Goal: Information Seeking & Learning: Learn about a topic

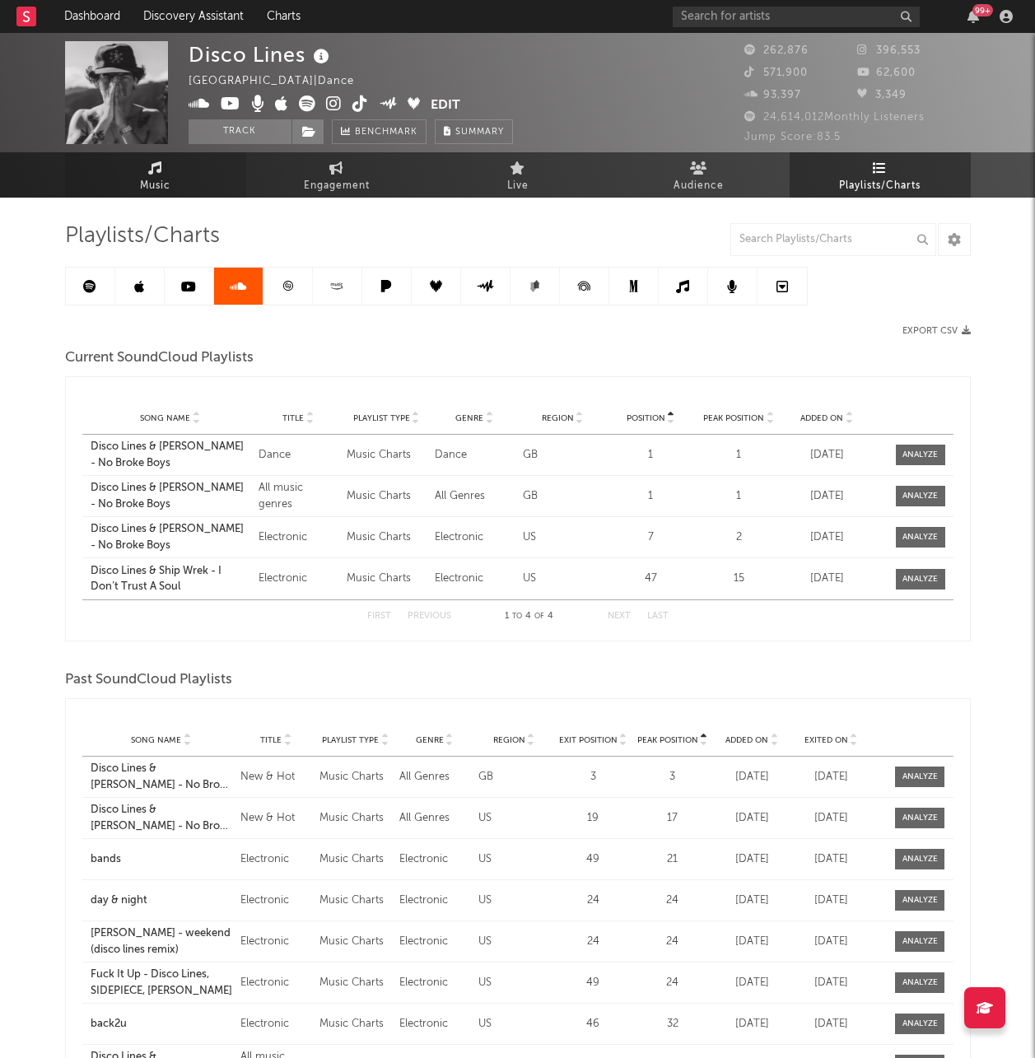
click at [175, 175] on link "Music" at bounding box center [155, 174] width 181 height 45
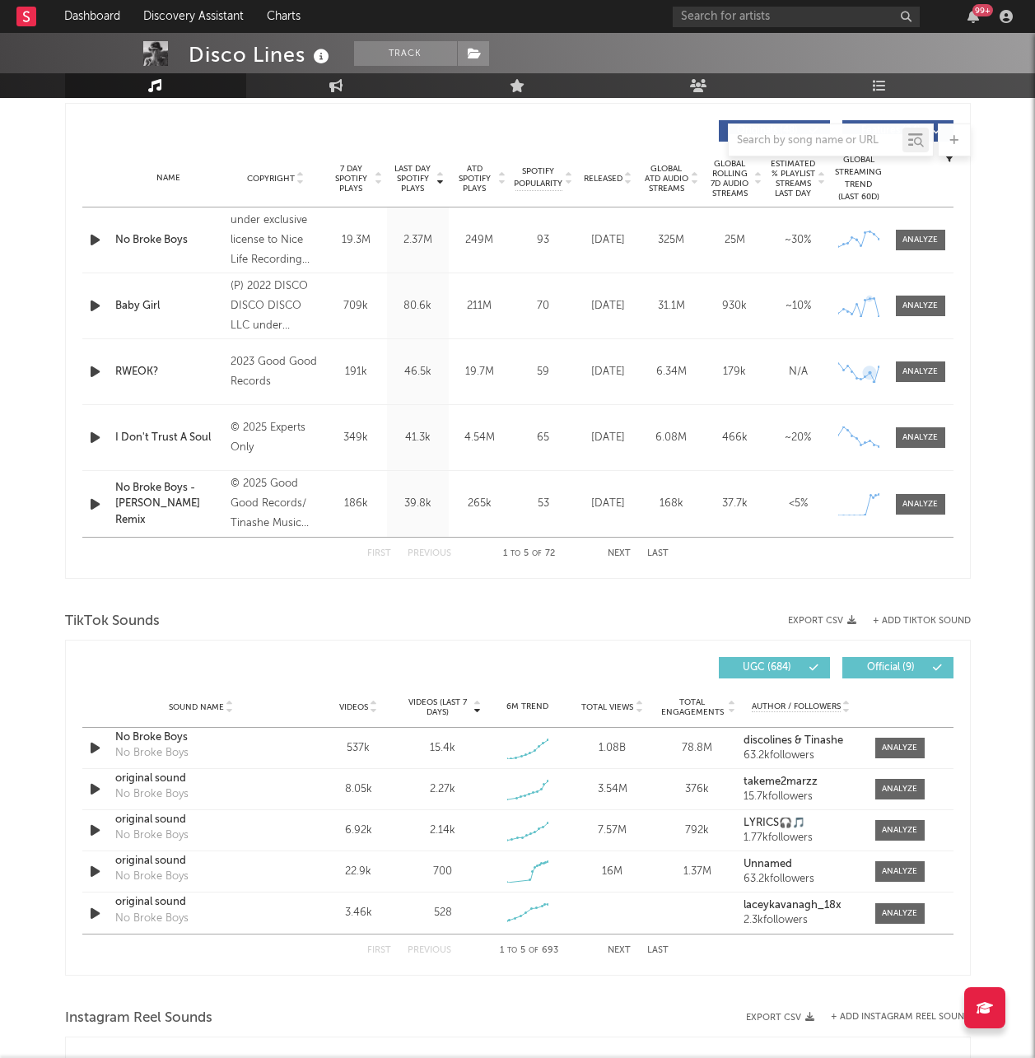
scroll to position [906, 0]
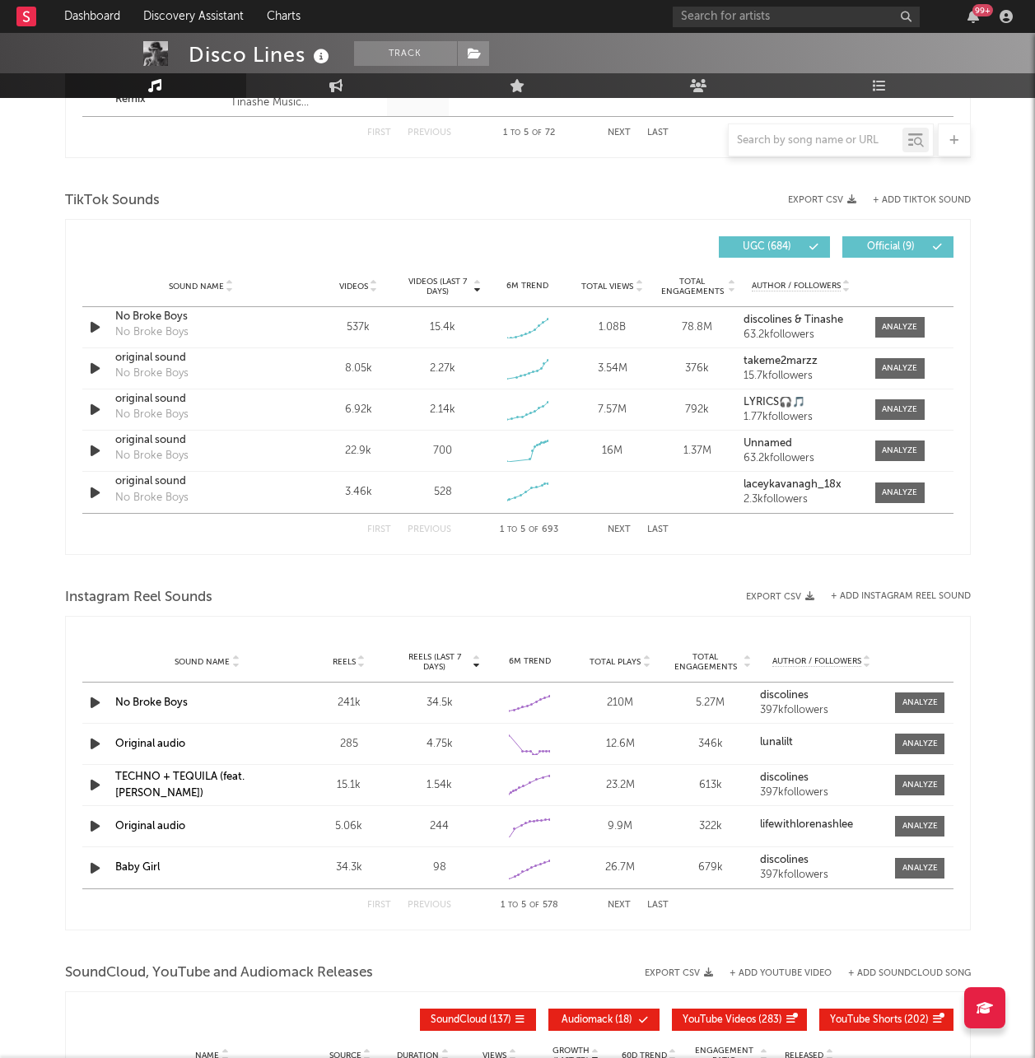
select select "6m"
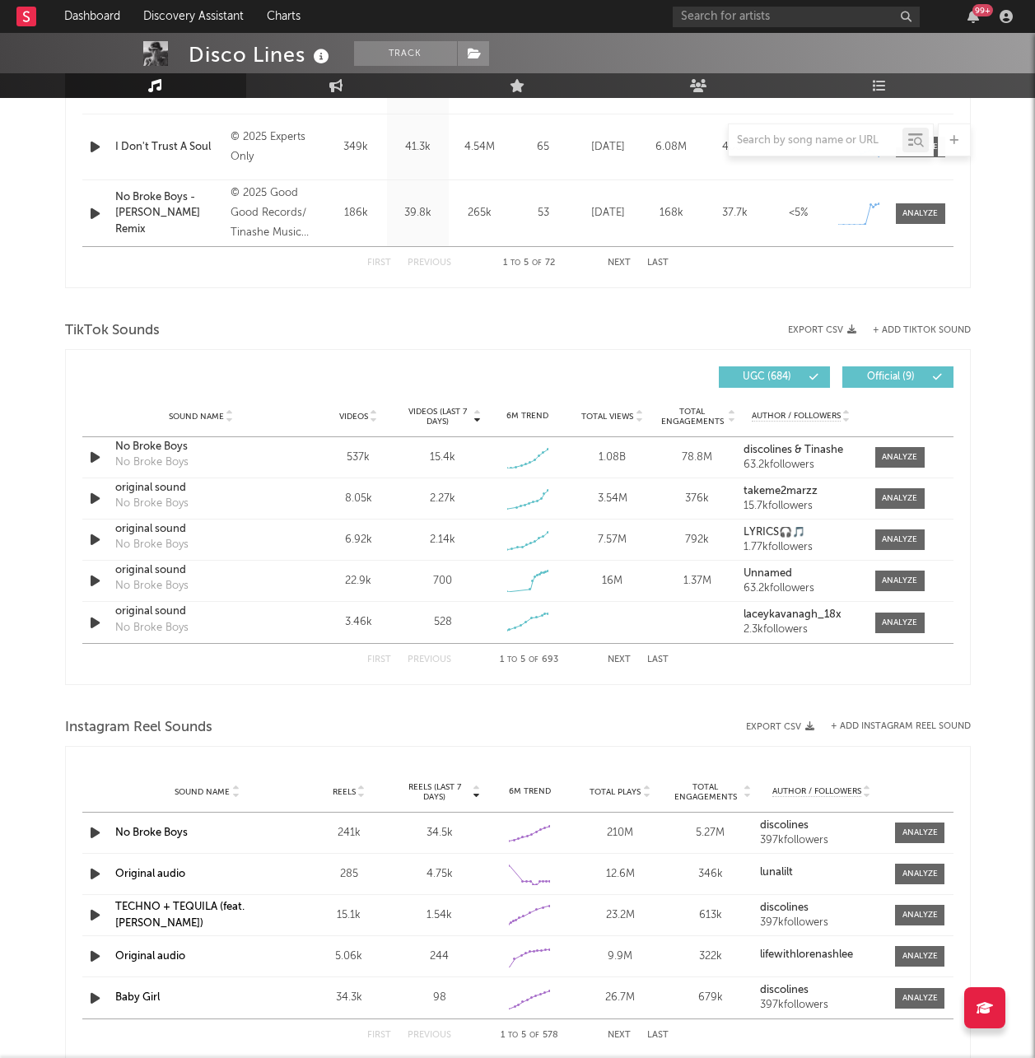
scroll to position [1036, 0]
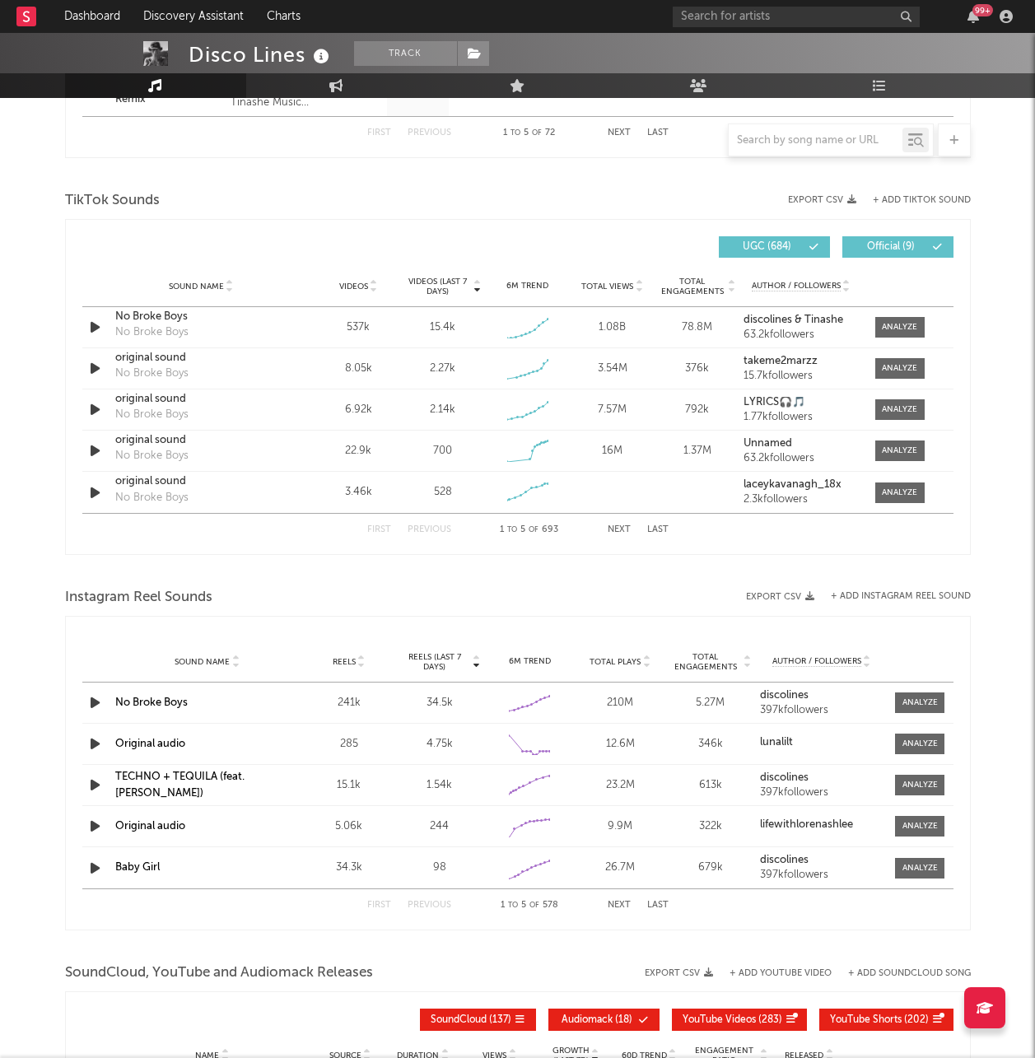
click at [810, 250] on icon at bounding box center [815, 247] width 10 height 10
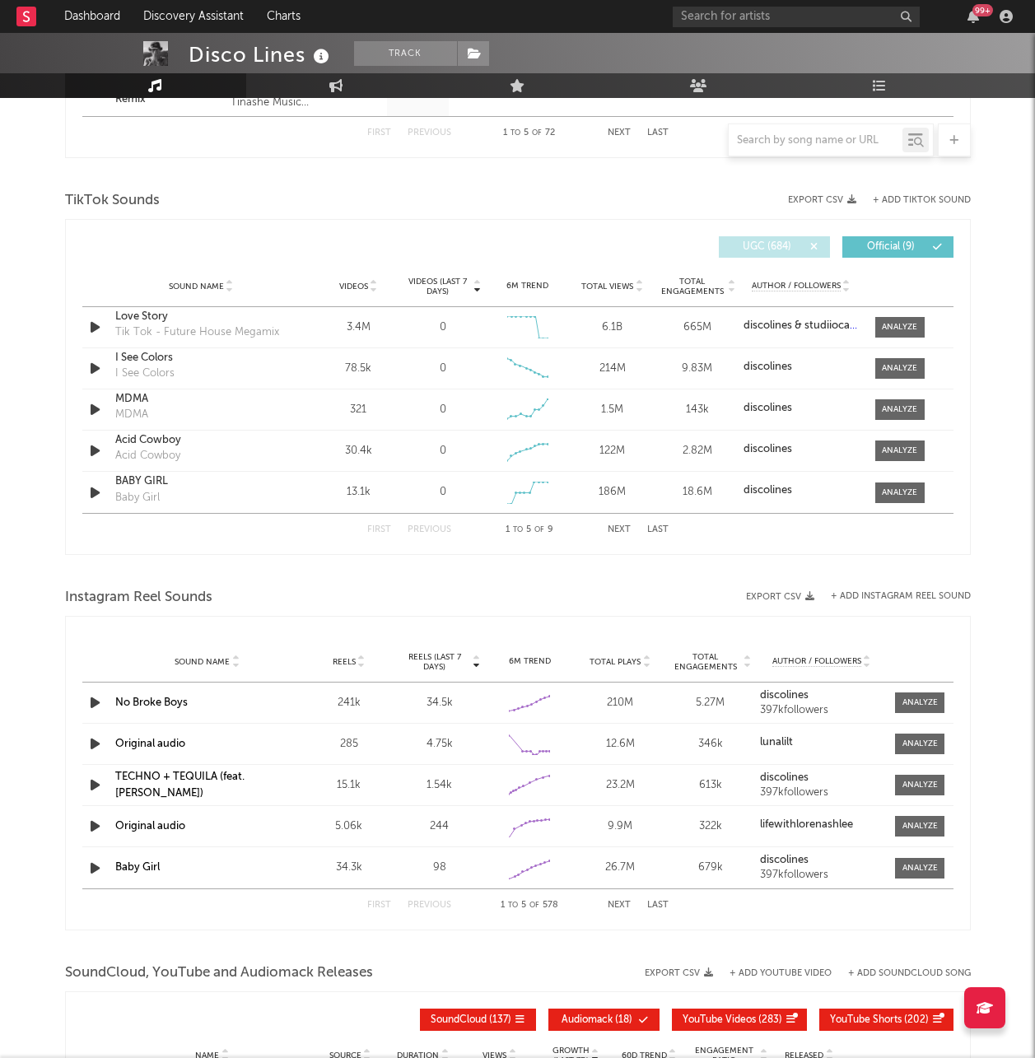
click at [803, 250] on span "UGC ( 684 )" at bounding box center [768, 247] width 76 height 10
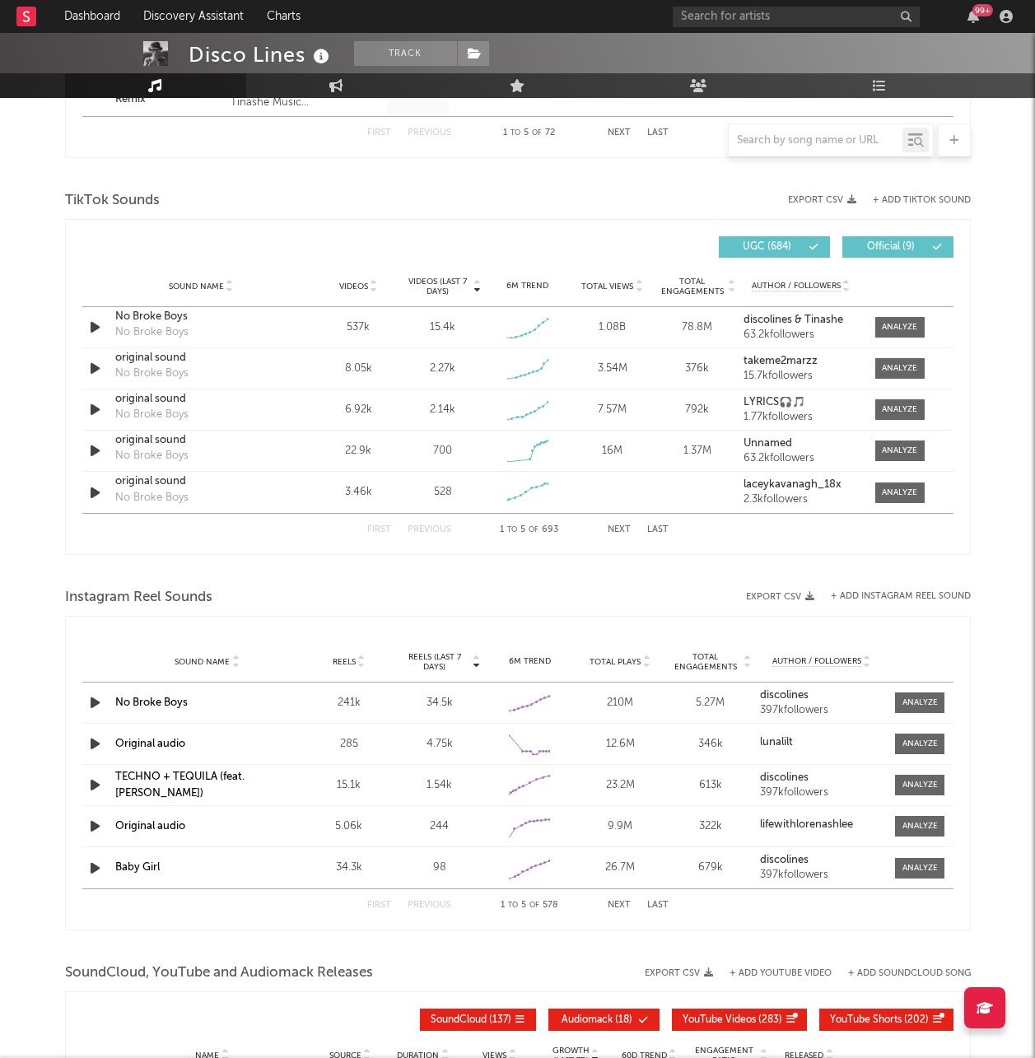
click at [872, 242] on span "Official ( 9 )" at bounding box center [891, 247] width 76 height 10
click at [904, 330] on div at bounding box center [899, 327] width 35 height 12
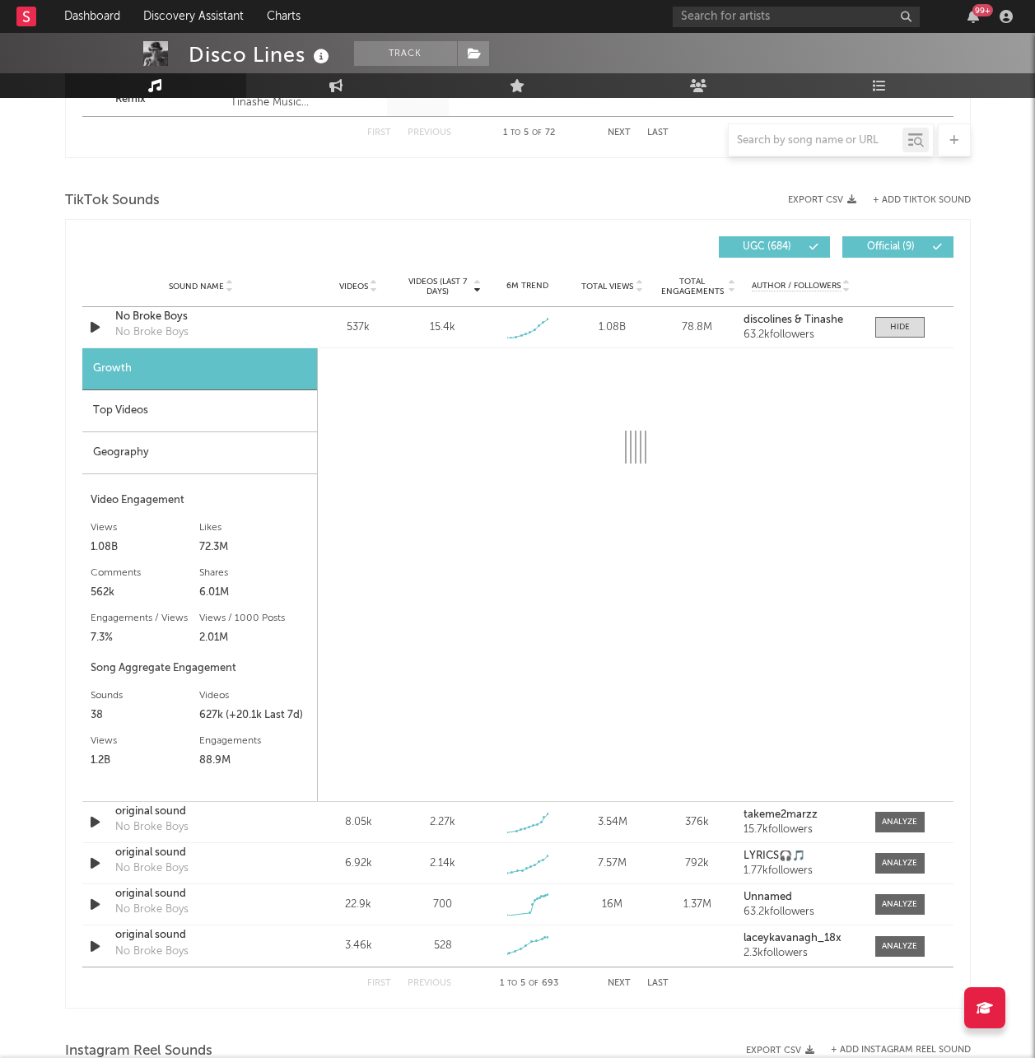
select select "1w"
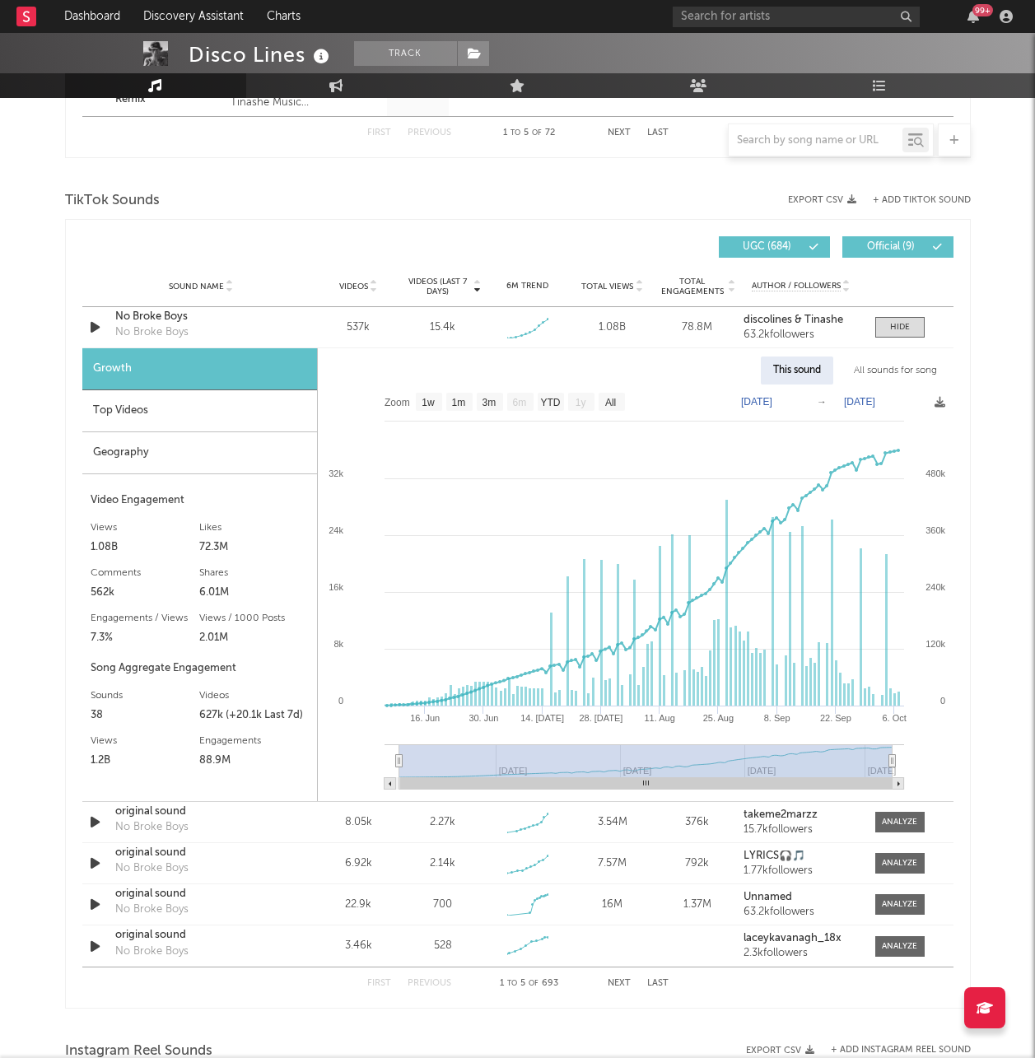
click at [618, 984] on button "Next" at bounding box center [619, 983] width 23 height 9
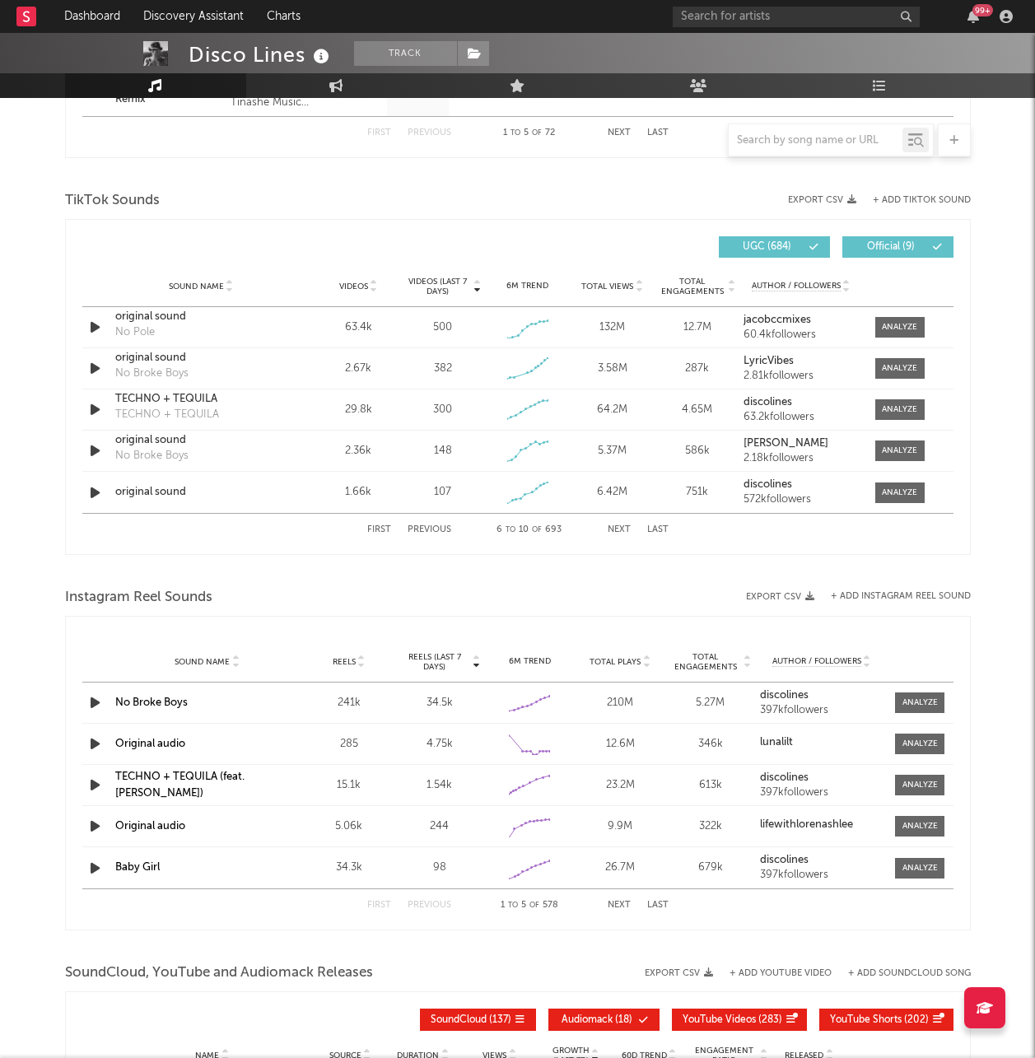
click at [624, 534] on button "Next" at bounding box center [619, 529] width 23 height 9
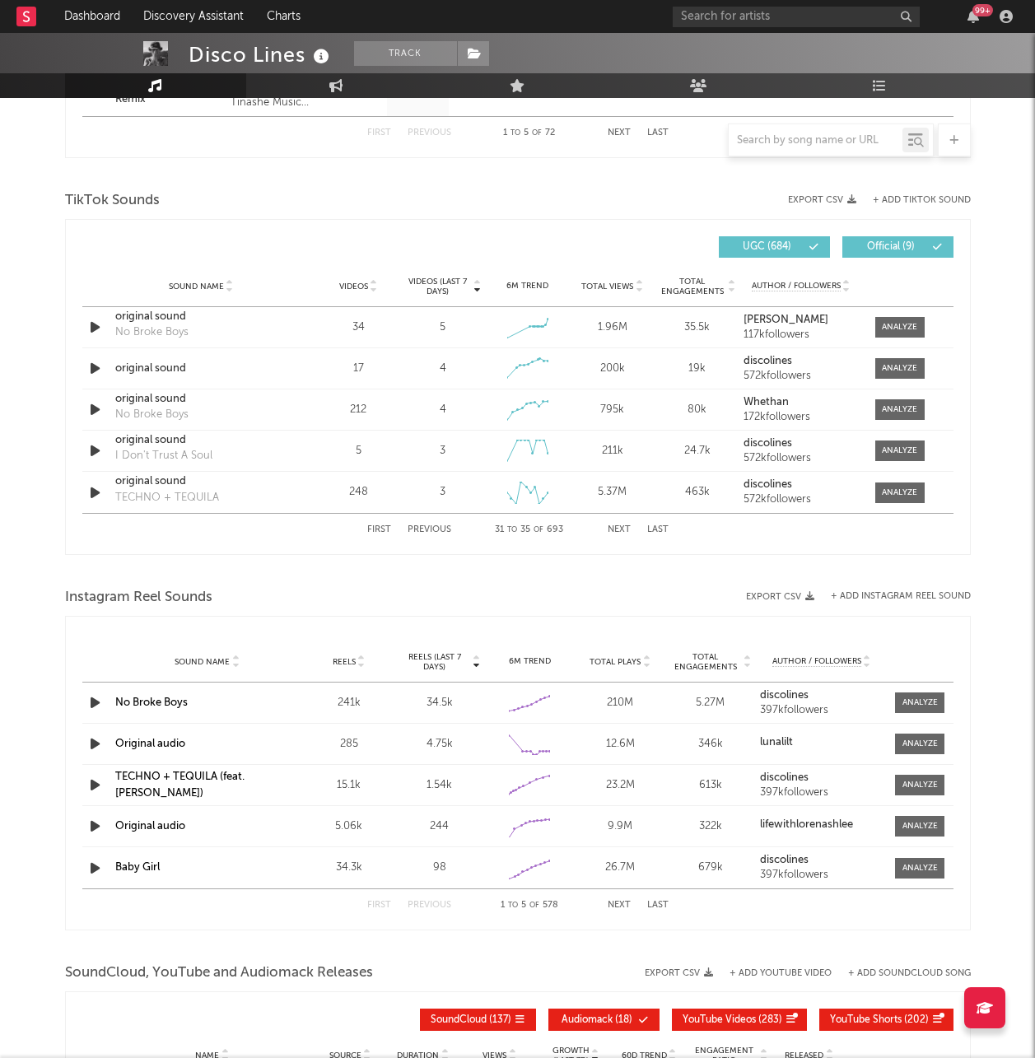
click at [427, 524] on div "First Previous 31 to 35 of 693 Next Last" at bounding box center [517, 530] width 301 height 32
click at [431, 530] on button "Previous" at bounding box center [430, 529] width 44 height 9
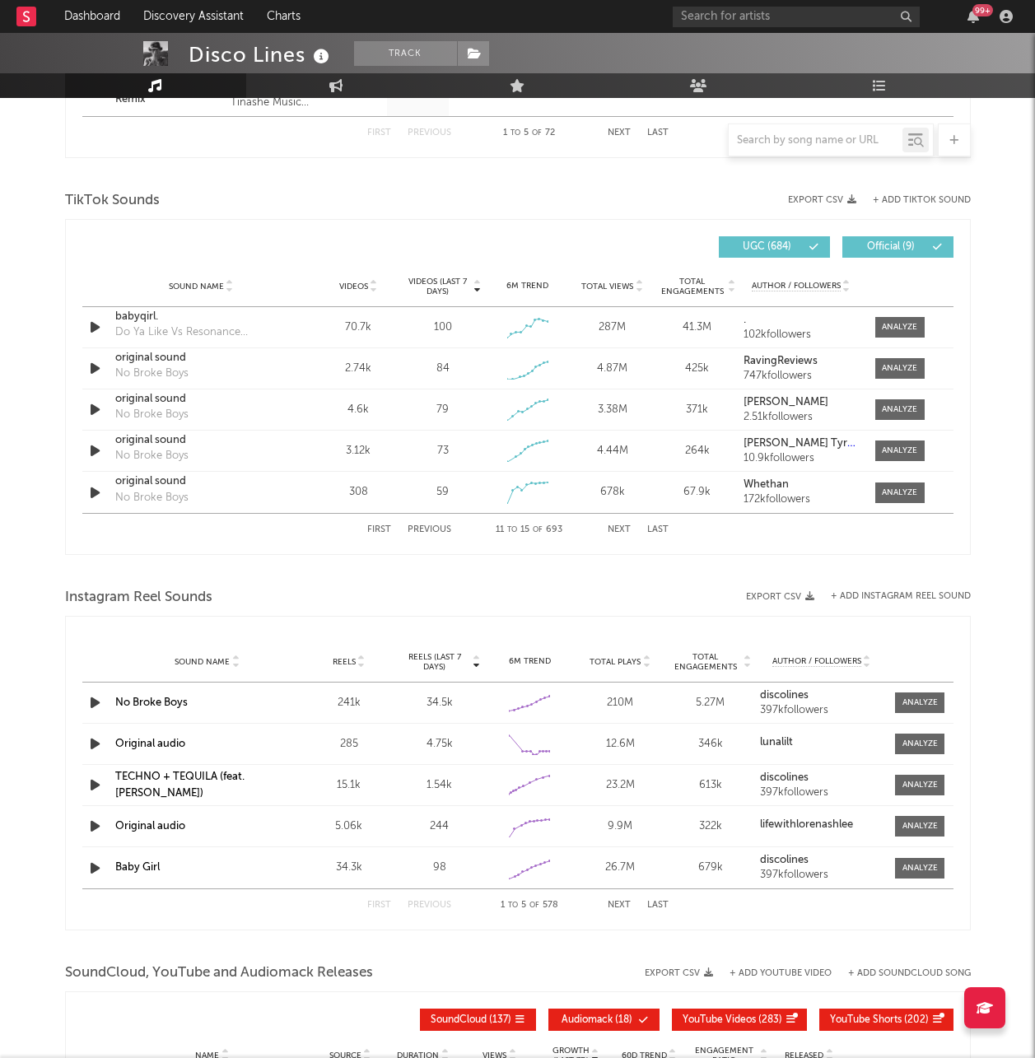
click at [431, 530] on button "Previous" at bounding box center [430, 529] width 44 height 9
select select "1w"
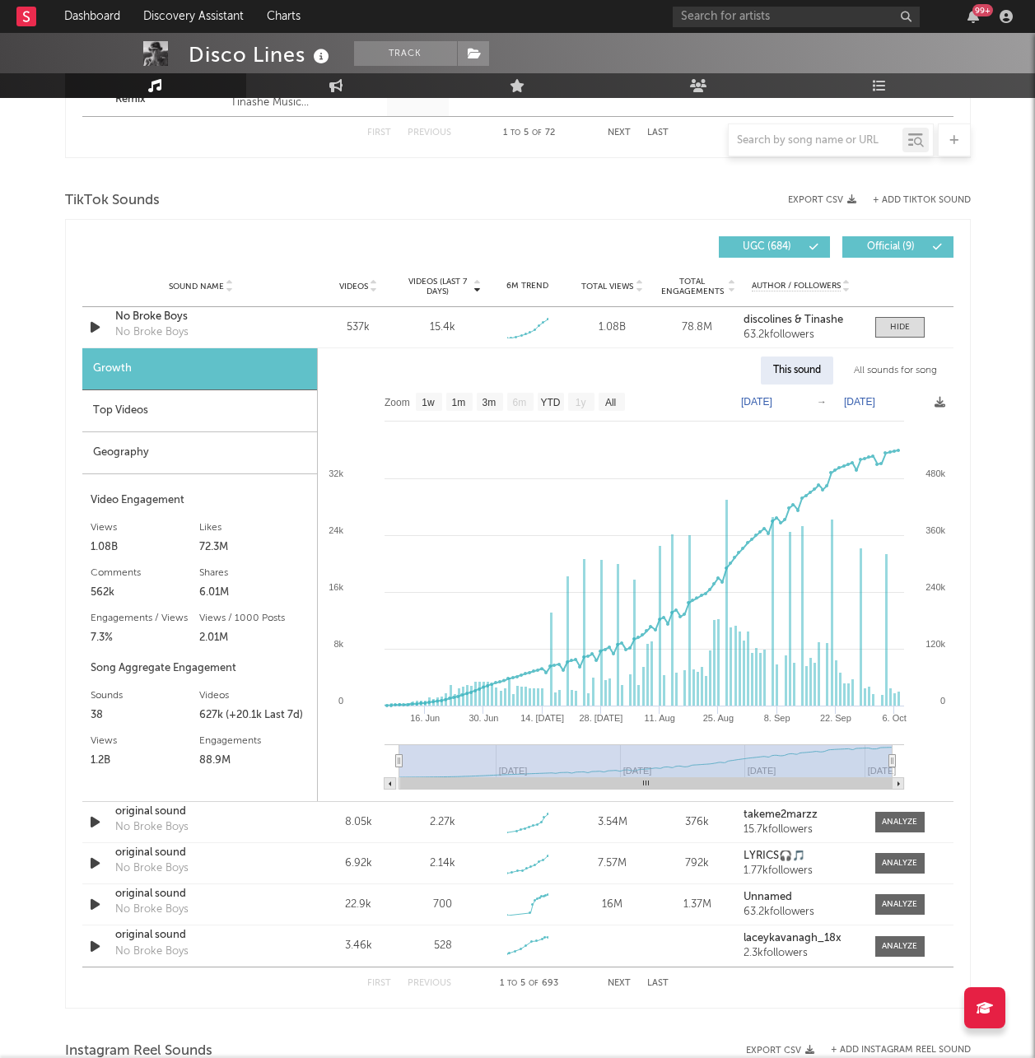
click at [617, 284] on span "Total Views" at bounding box center [607, 287] width 52 height 10
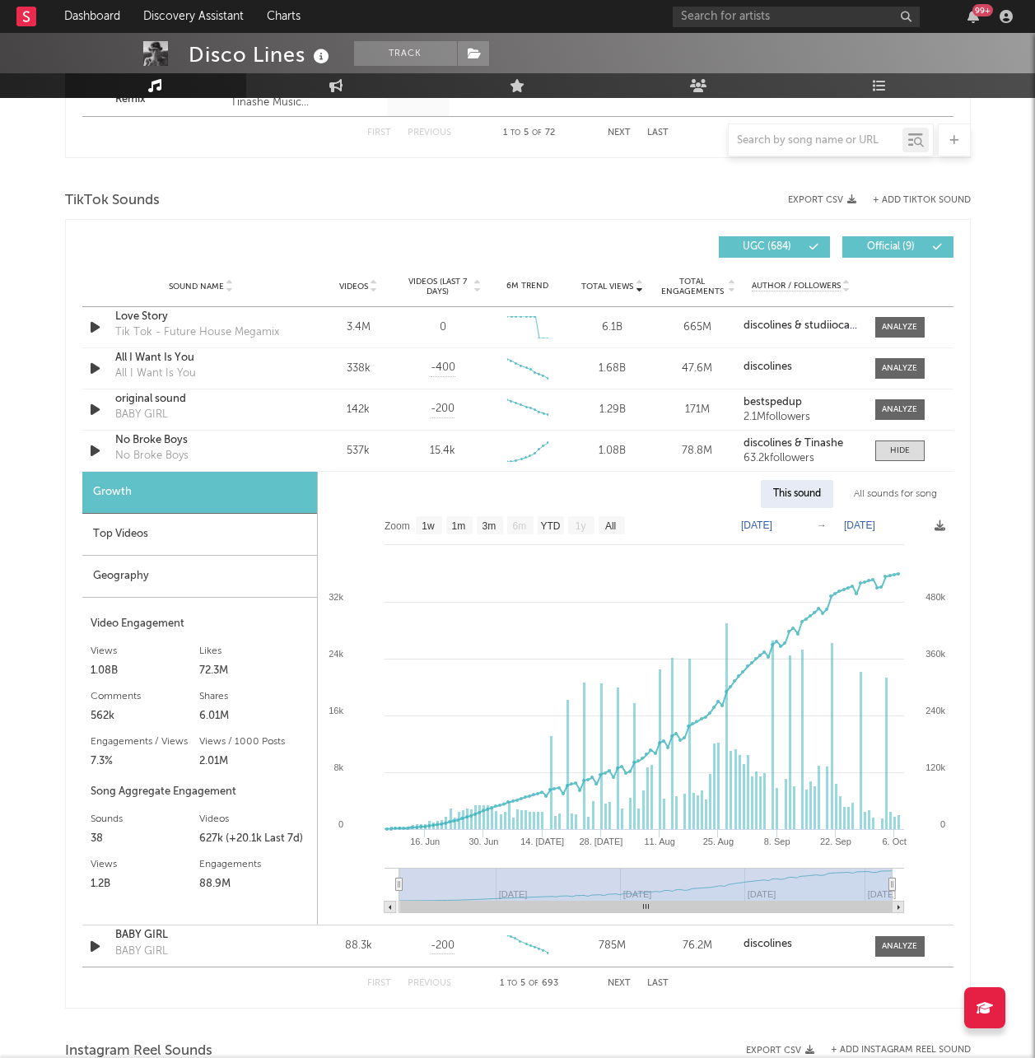
click at [617, 287] on span "Total Views" at bounding box center [607, 287] width 52 height 10
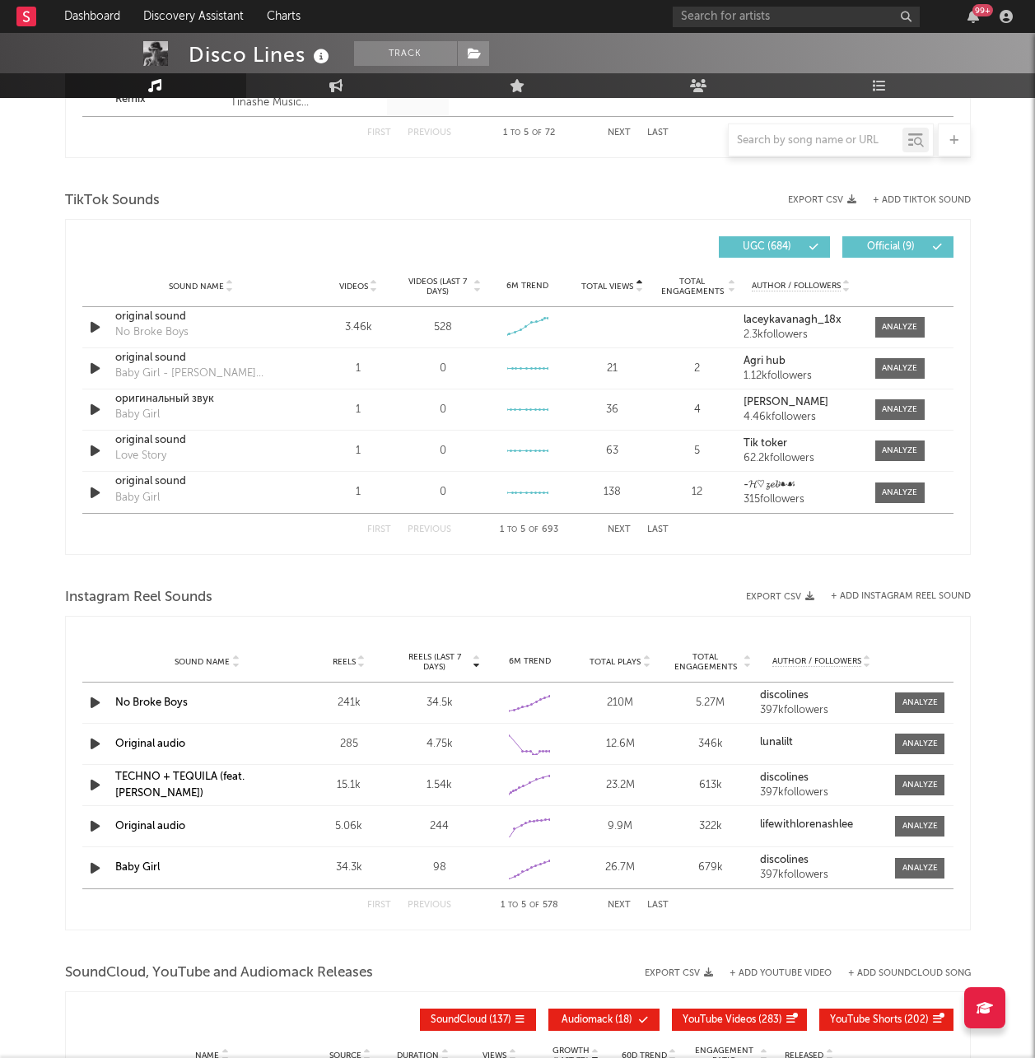
click at [617, 287] on span "Total Views" at bounding box center [607, 287] width 52 height 10
select select "1w"
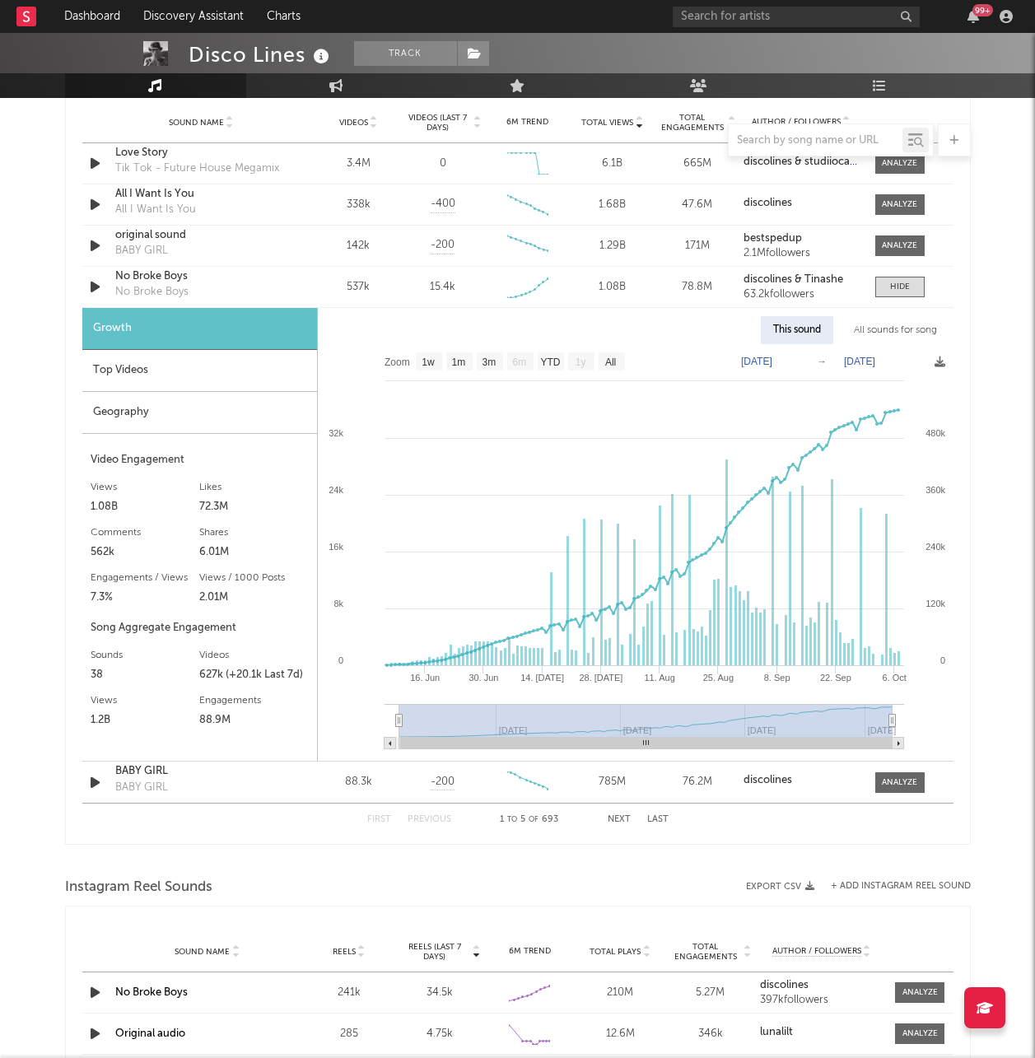
scroll to position [1201, 0]
click at [626, 820] on button "Next" at bounding box center [619, 818] width 23 height 9
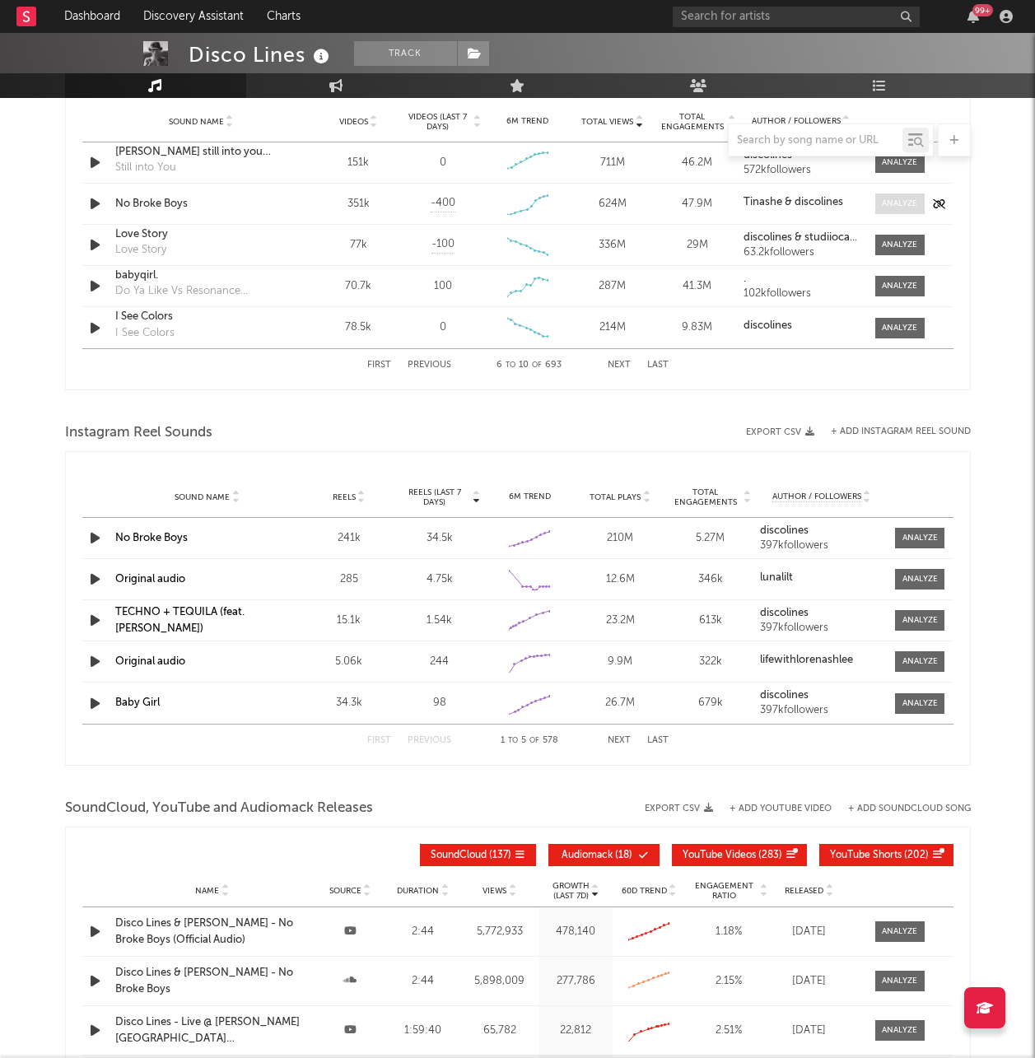
click at [897, 202] on div at bounding box center [899, 204] width 35 height 12
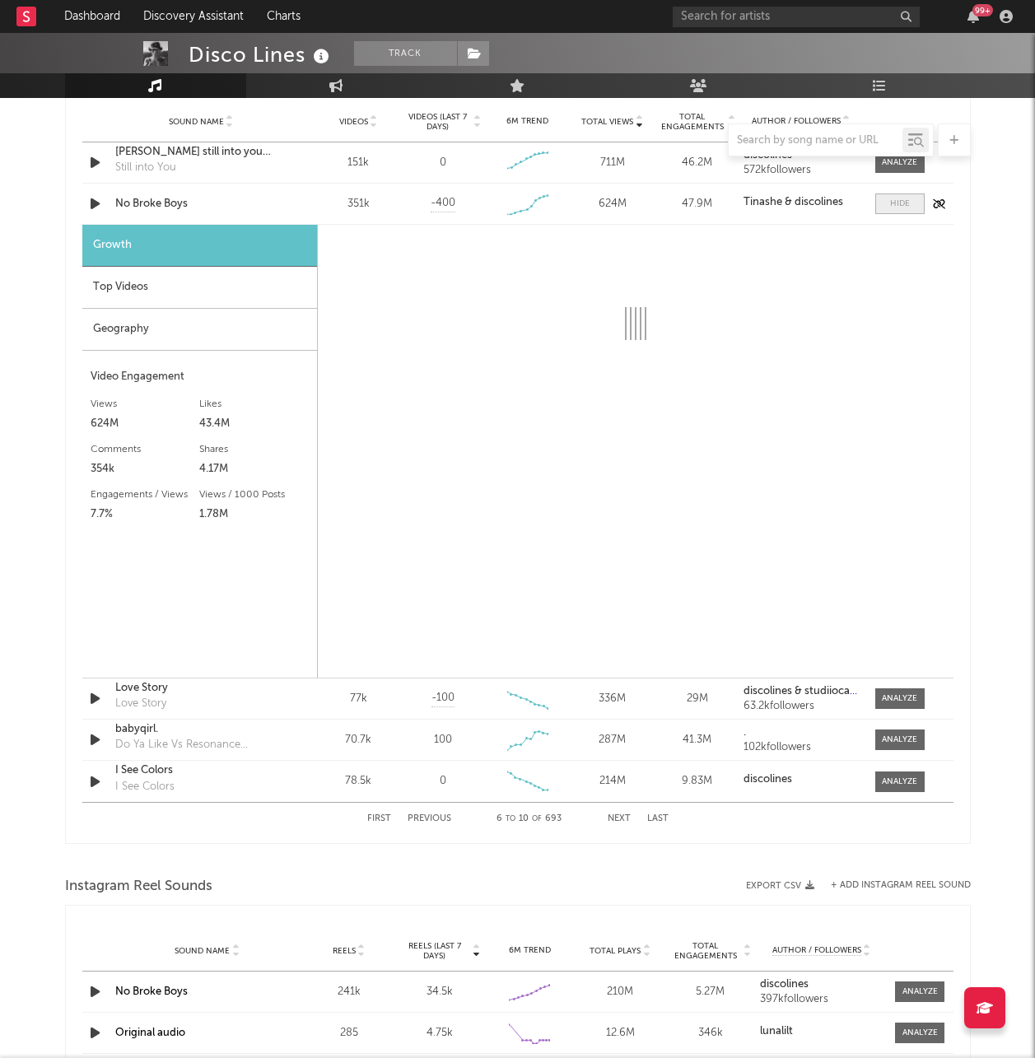
select select "1w"
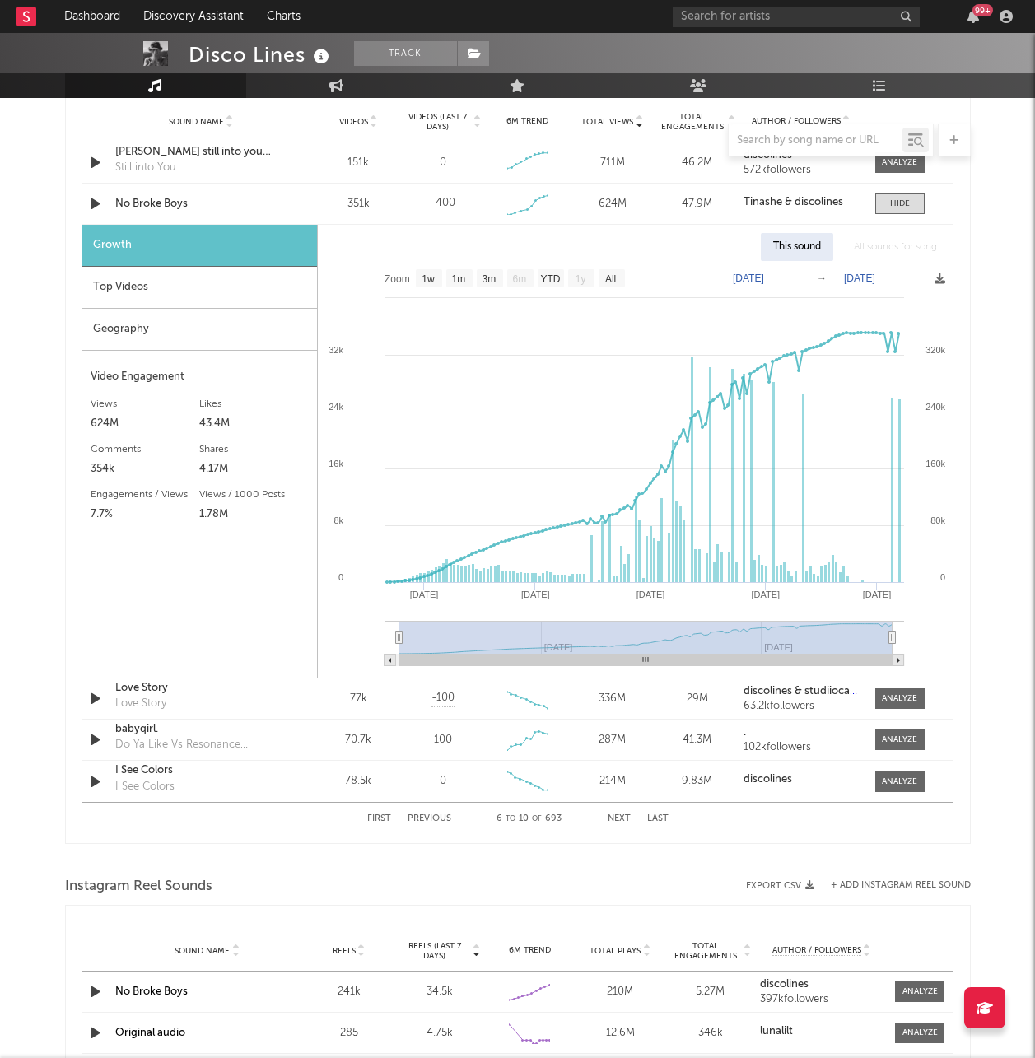
click at [619, 817] on button "Next" at bounding box center [619, 818] width 23 height 9
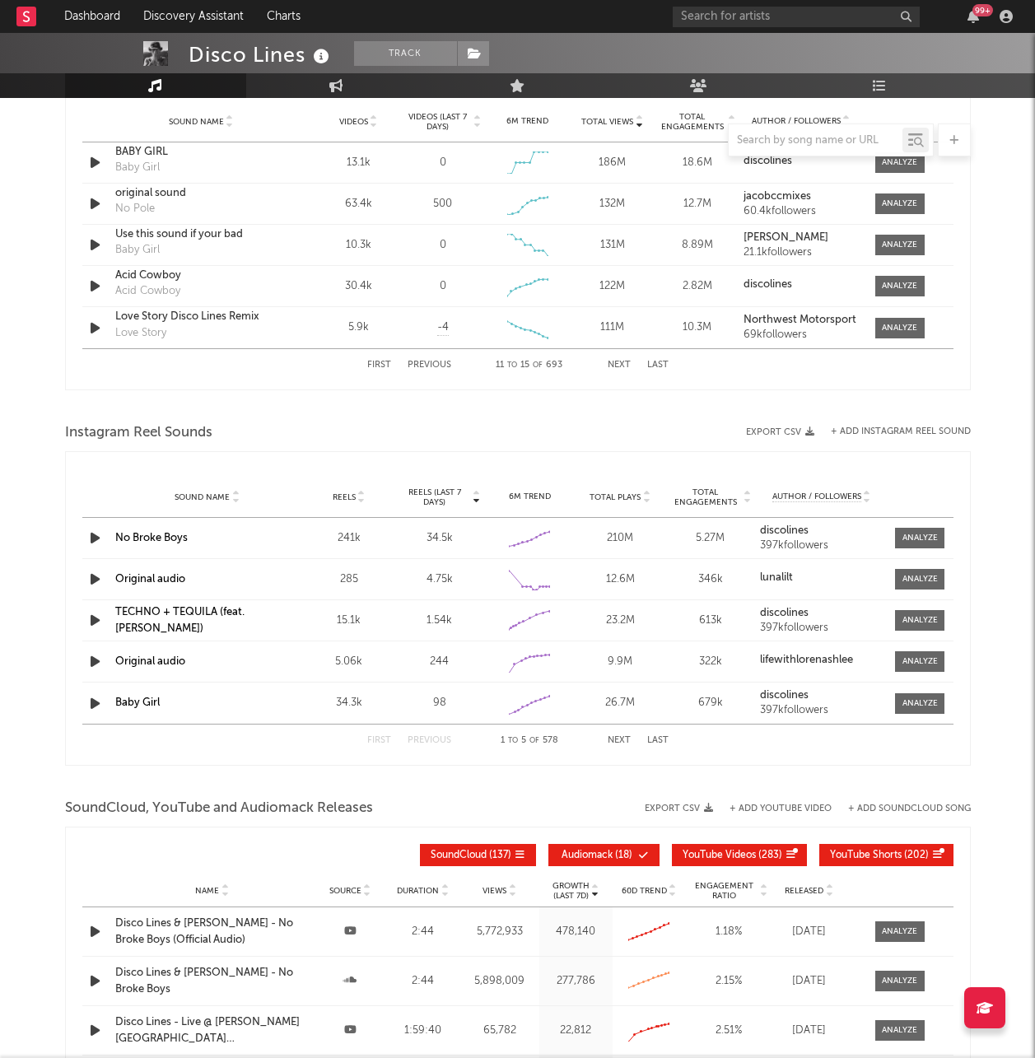
click at [616, 365] on button "Next" at bounding box center [619, 365] width 23 height 9
click at [615, 372] on div "First Previous 16 to 20 of 693 Next Last" at bounding box center [517, 365] width 301 height 32
click at [618, 366] on button "Next" at bounding box center [619, 365] width 23 height 9
click at [898, 204] on div at bounding box center [899, 204] width 35 height 12
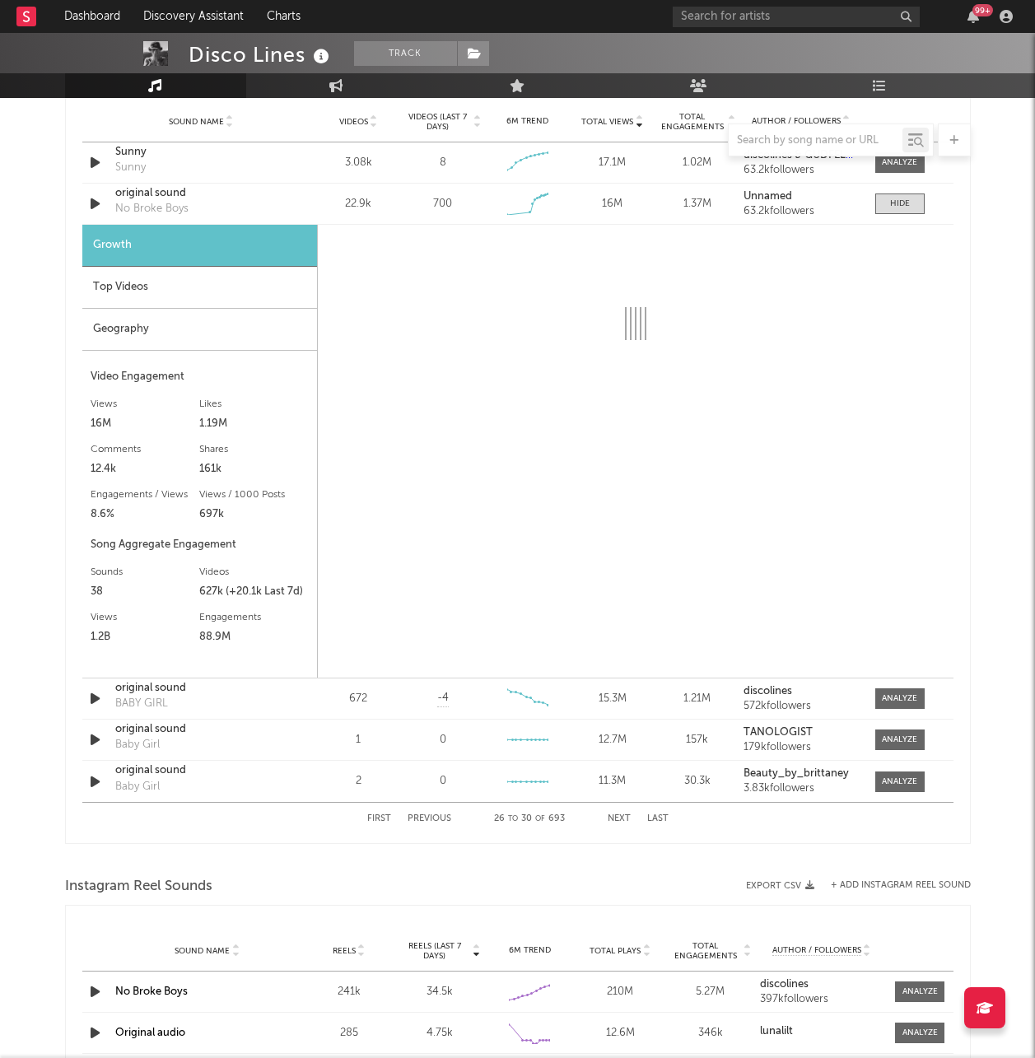
select select "1w"
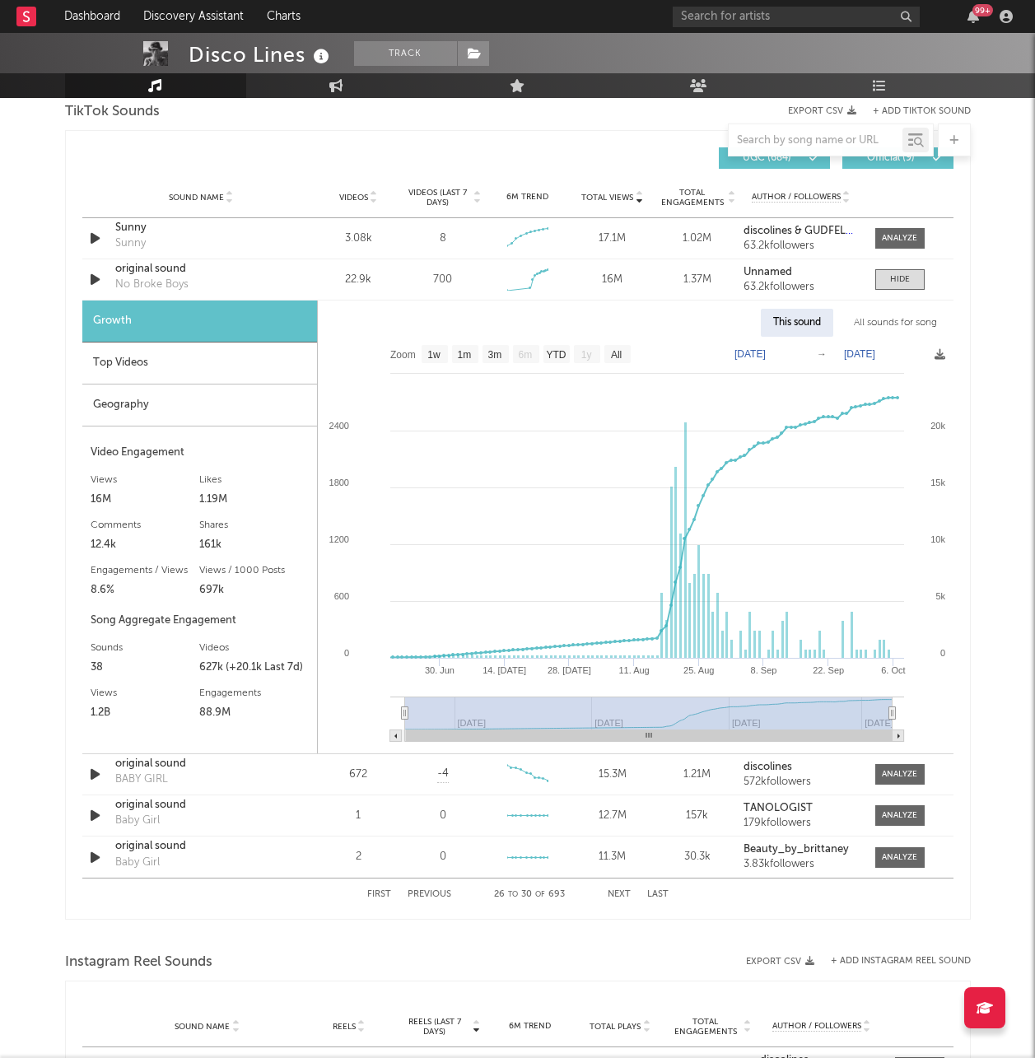
scroll to position [1118, 0]
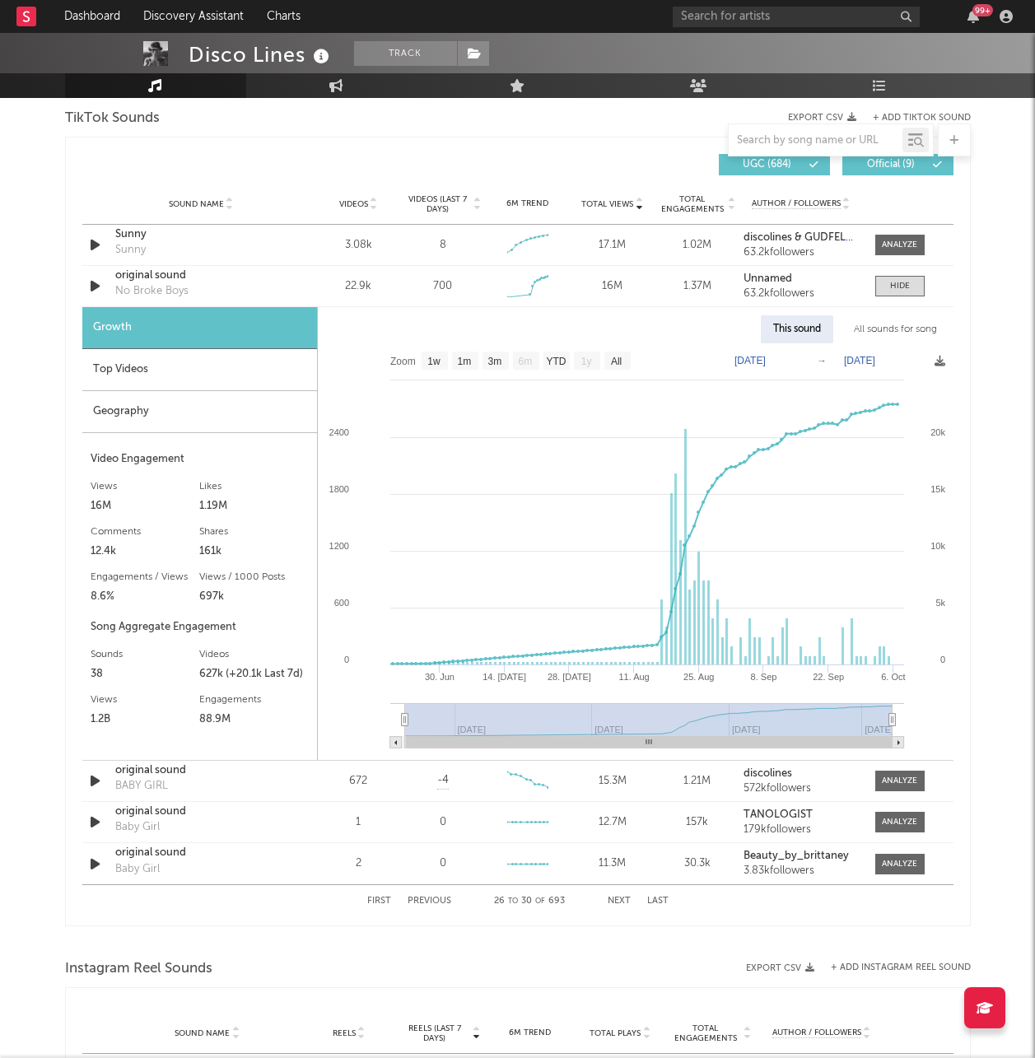
click at [434, 899] on button "Previous" at bounding box center [430, 901] width 44 height 9
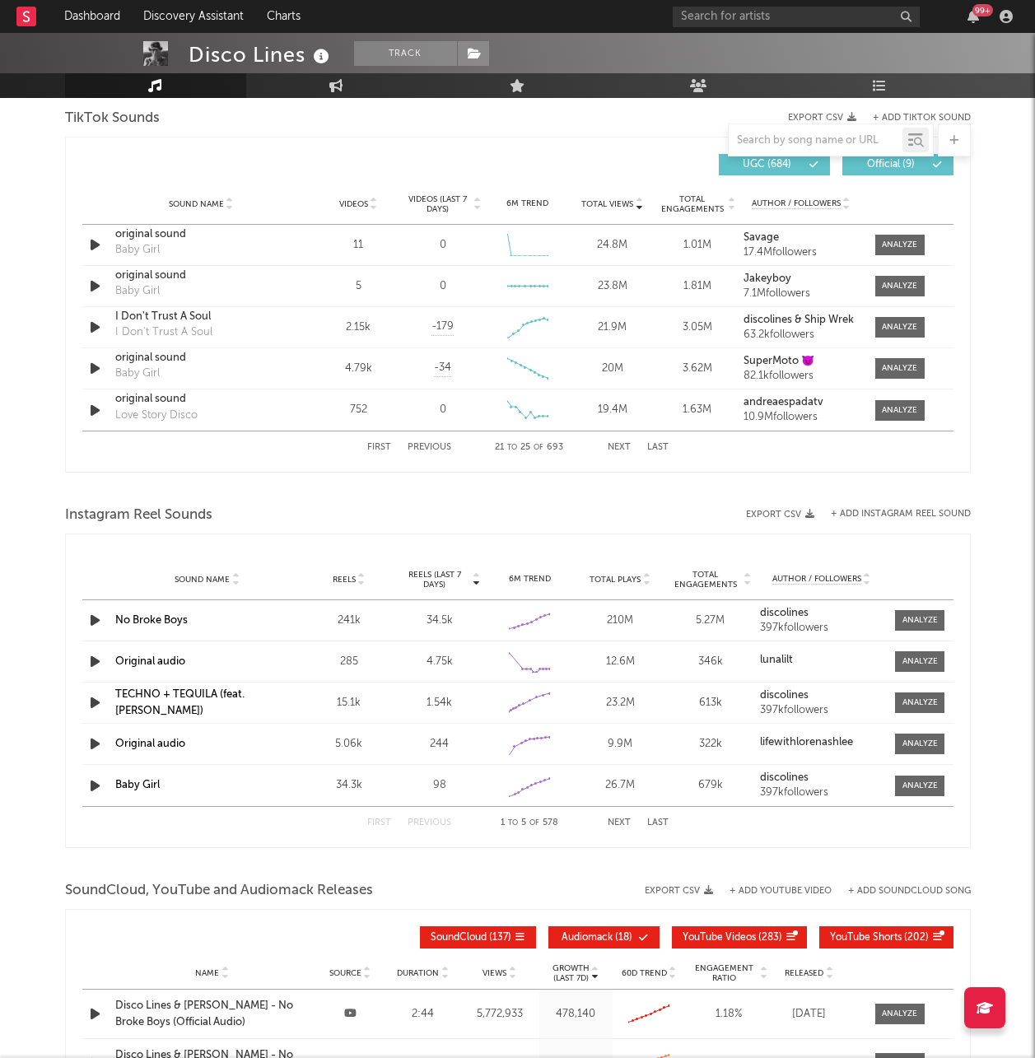
click at [440, 445] on button "Previous" at bounding box center [430, 447] width 44 height 9
click at [439, 448] on button "Previous" at bounding box center [430, 447] width 44 height 9
select select "1w"
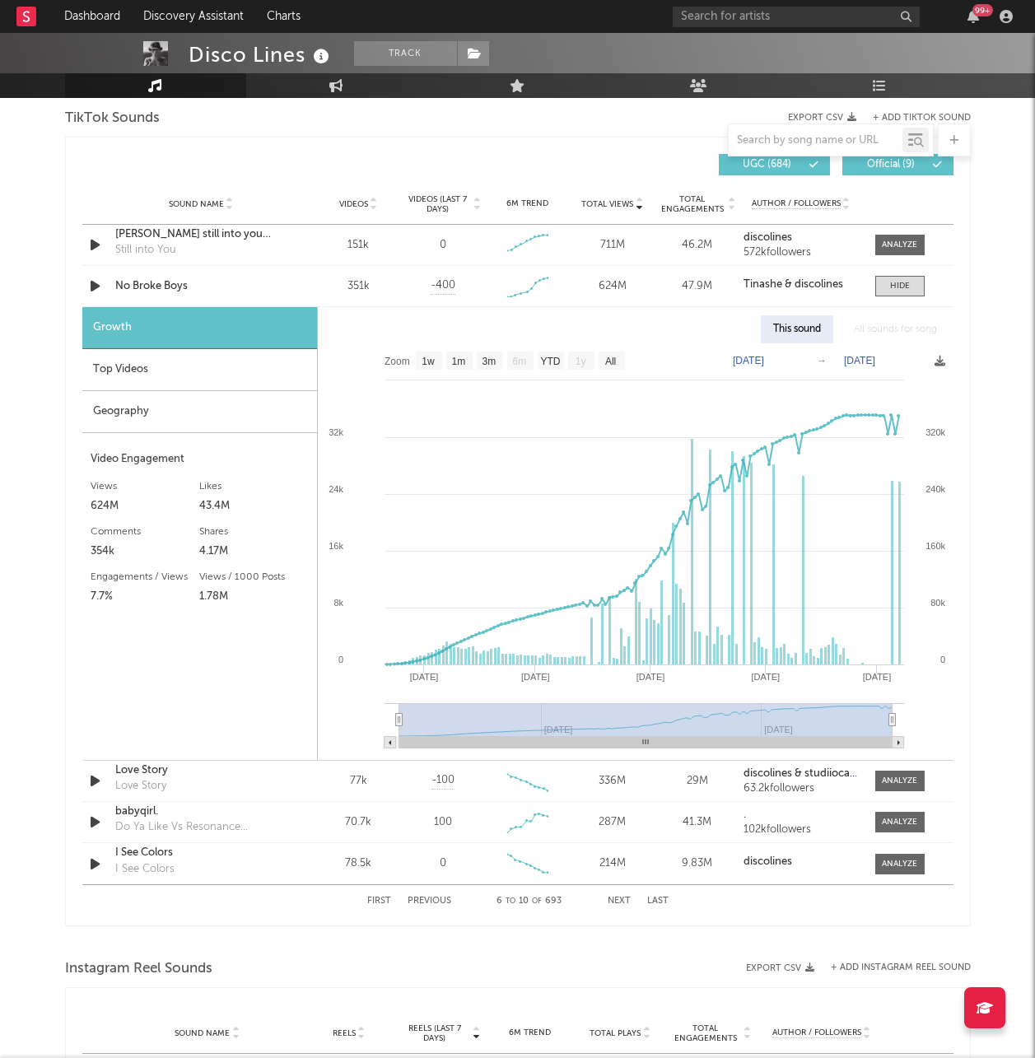
click at [611, 908] on div "First Previous 6 to 10 of 693 Next Last" at bounding box center [517, 901] width 301 height 32
click at [616, 905] on button "Next" at bounding box center [619, 901] width 23 height 9
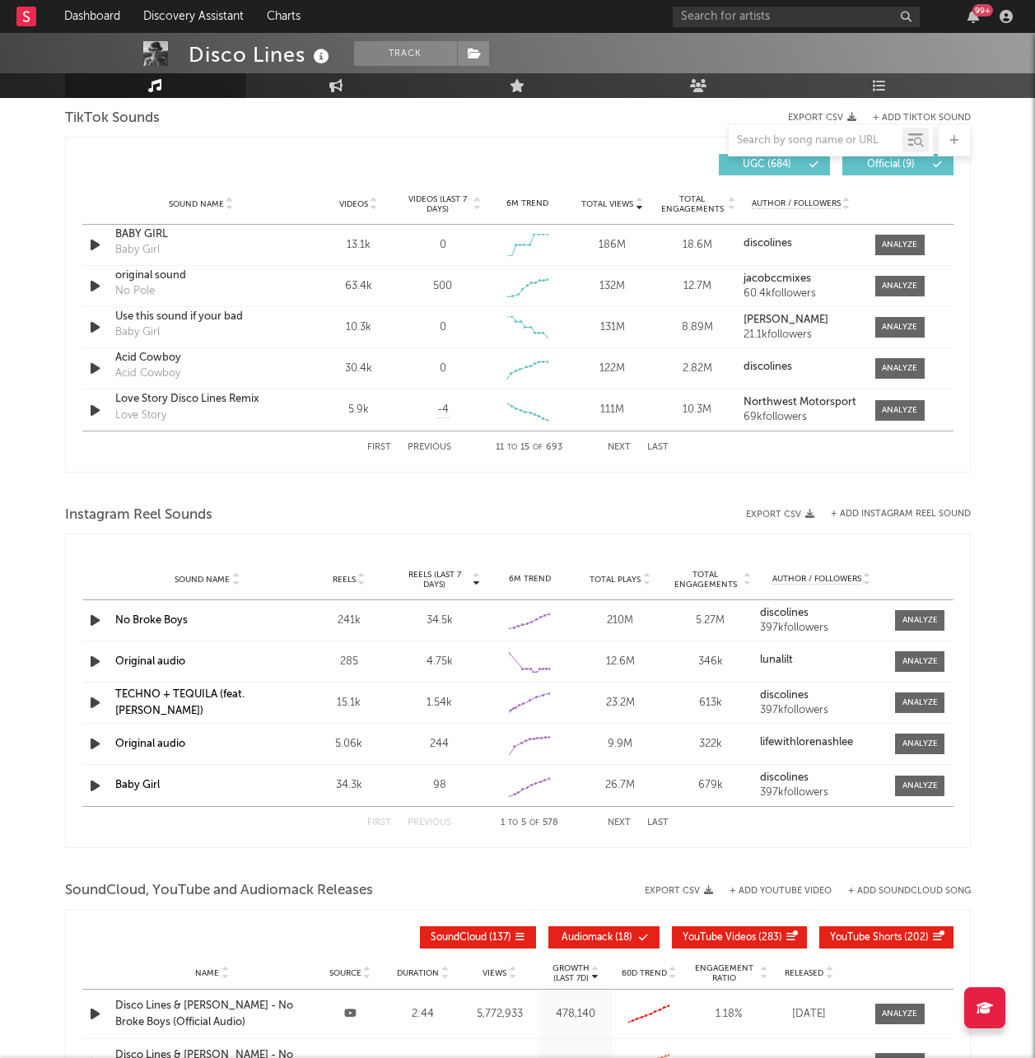
click at [620, 450] on button "Next" at bounding box center [619, 447] width 23 height 9
click at [614, 452] on button "Next" at bounding box center [619, 447] width 23 height 9
click at [427, 450] on button "Previous" at bounding box center [430, 447] width 44 height 9
click at [622, 443] on button "Next" at bounding box center [619, 447] width 23 height 9
click at [620, 446] on button "Next" at bounding box center [619, 447] width 23 height 9
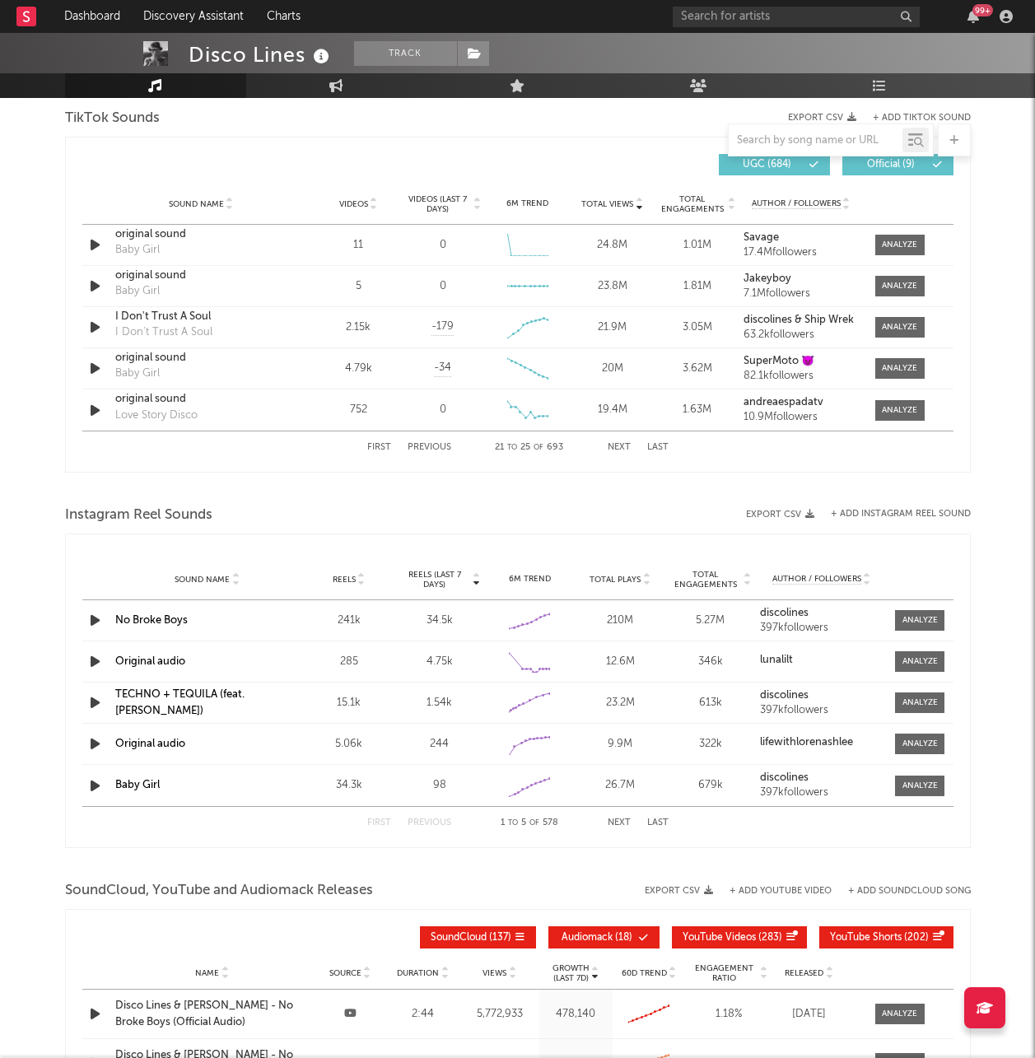
select select "1w"
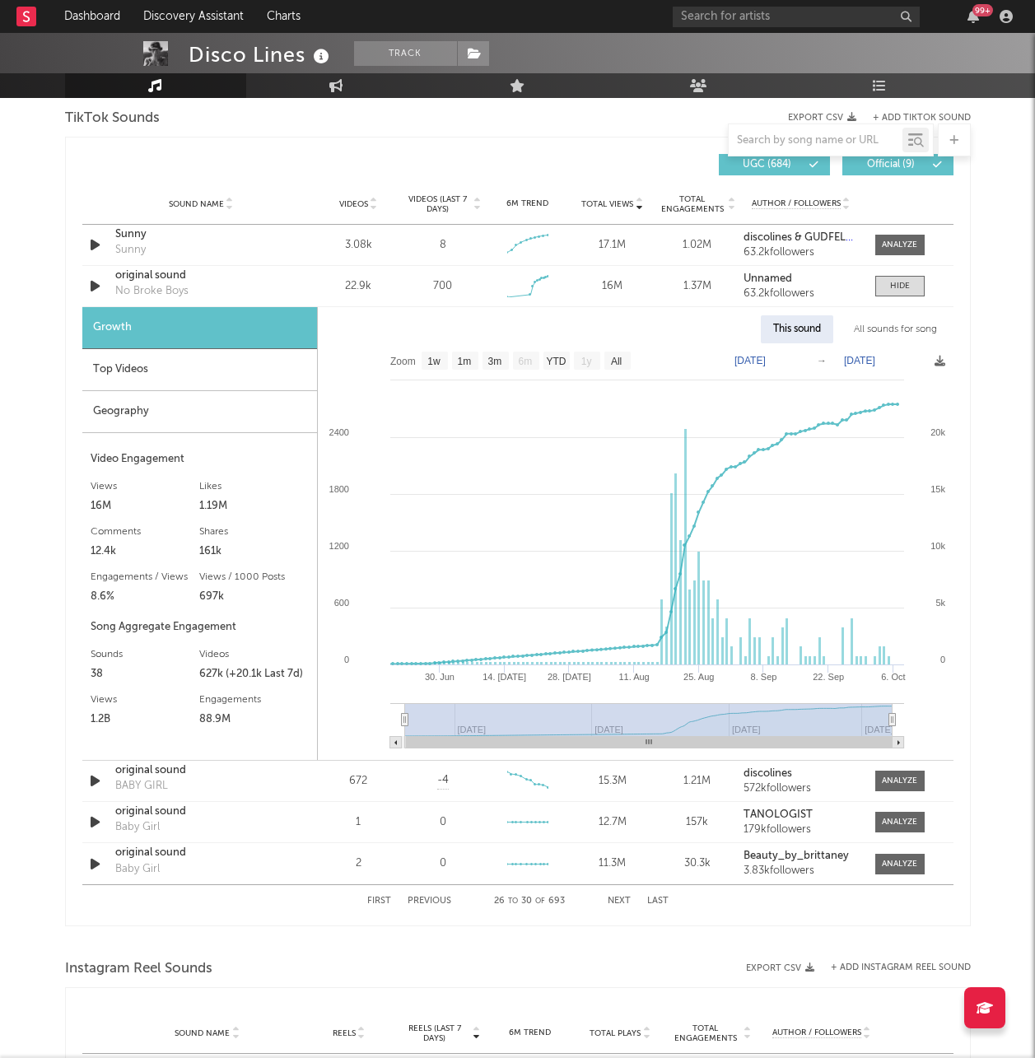
click at [427, 902] on button "Previous" at bounding box center [430, 901] width 44 height 9
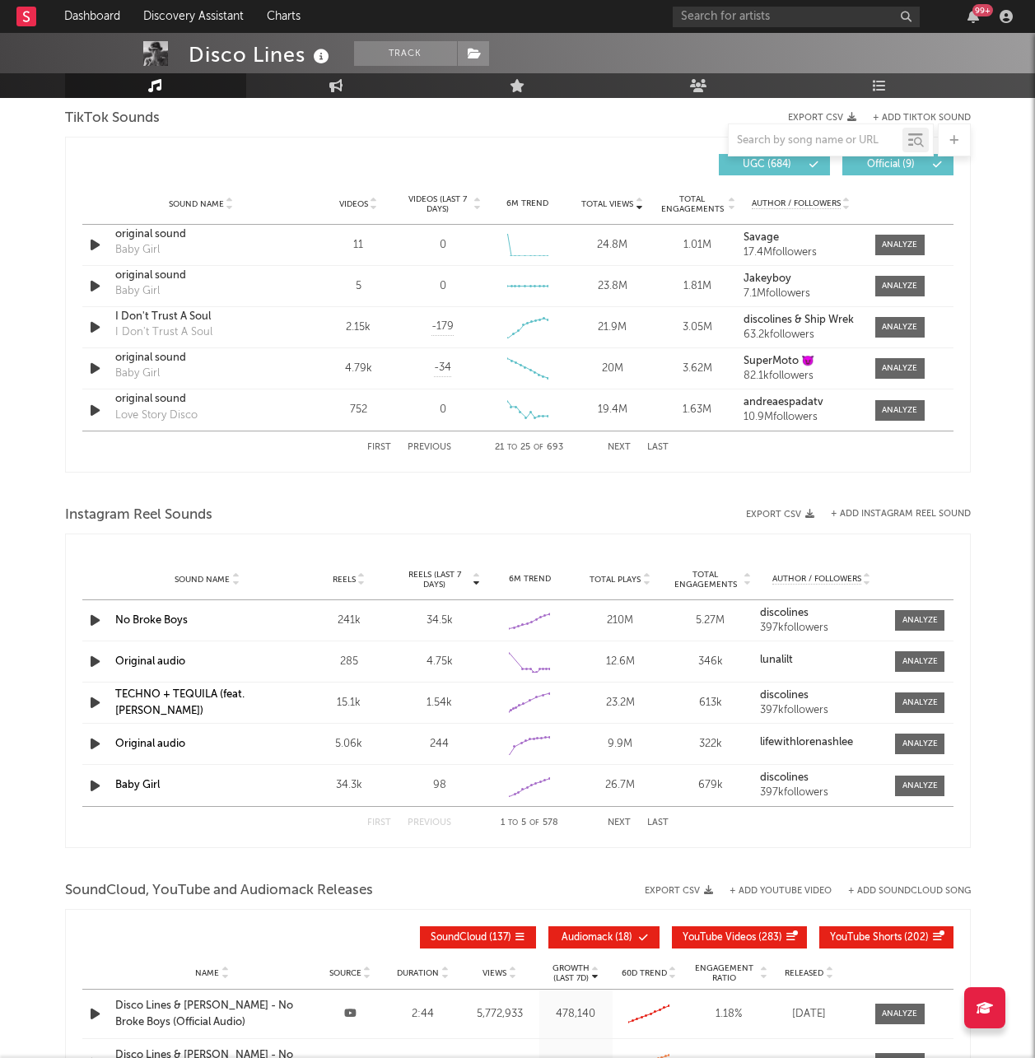
click at [432, 447] on button "Previous" at bounding box center [430, 447] width 44 height 9
select select "1w"
